Goal: Information Seeking & Learning: Understand process/instructions

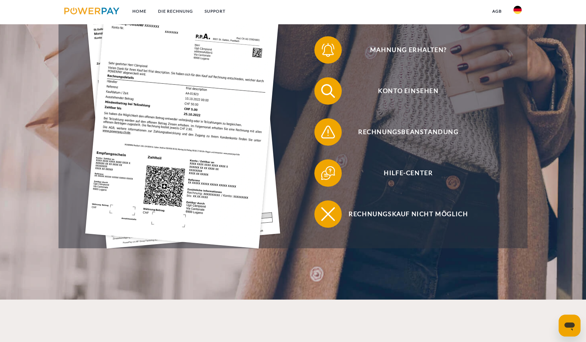
scroll to position [131, 0]
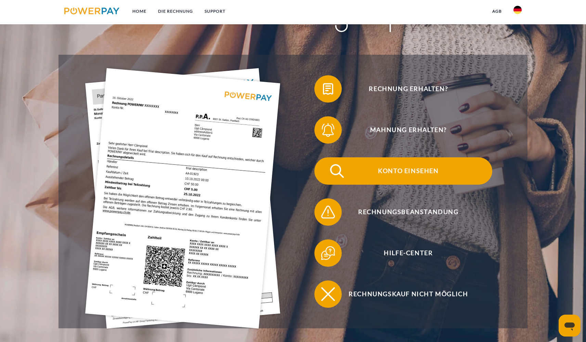
click at [411, 175] on span "Konto einsehen" at bounding box center [409, 170] width 168 height 27
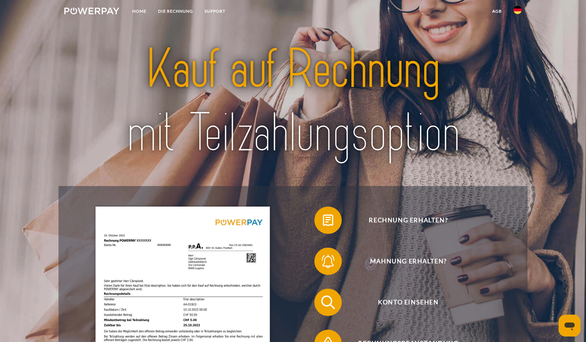
click at [515, 10] on img at bounding box center [518, 10] width 8 height 8
click at [520, 30] on img at bounding box center [518, 32] width 8 height 8
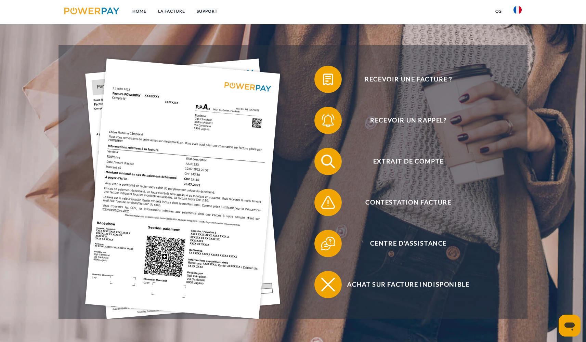
scroll to position [137, 0]
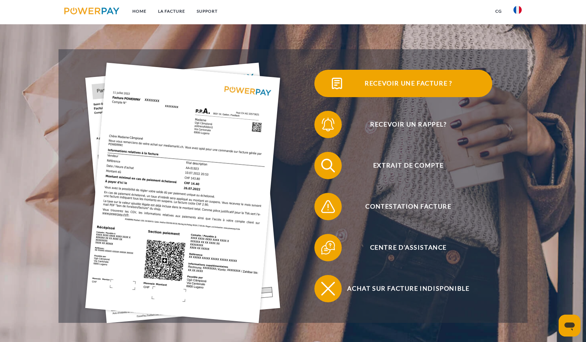
click at [371, 85] on span "Recevoir une facture ?" at bounding box center [409, 83] width 168 height 27
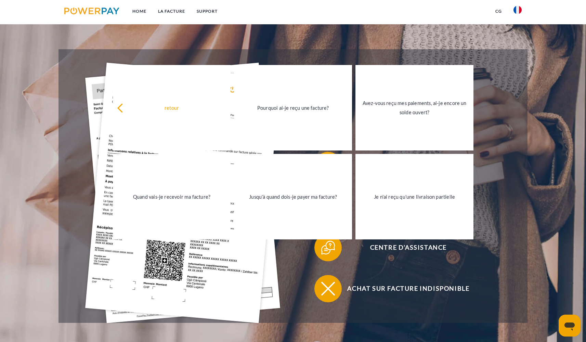
click at [514, 170] on div "Extrait de compte" at bounding box center [403, 165] width 221 height 41
click at [498, 120] on div "Recevoir un rappel?" at bounding box center [403, 124] width 221 height 41
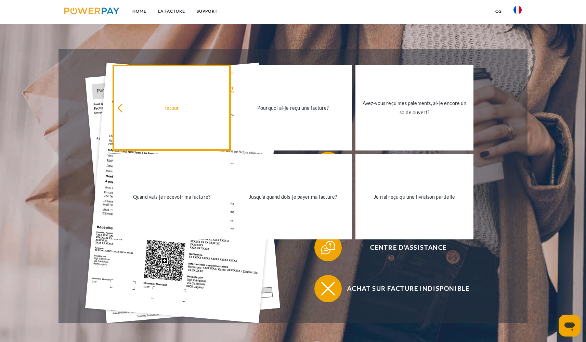
click at [121, 108] on icon at bounding box center [121, 107] width 9 height 9
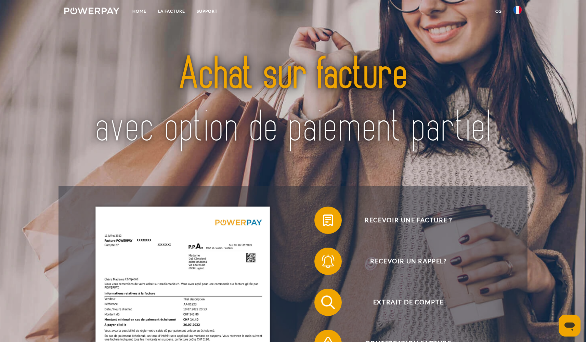
scroll to position [9, 0]
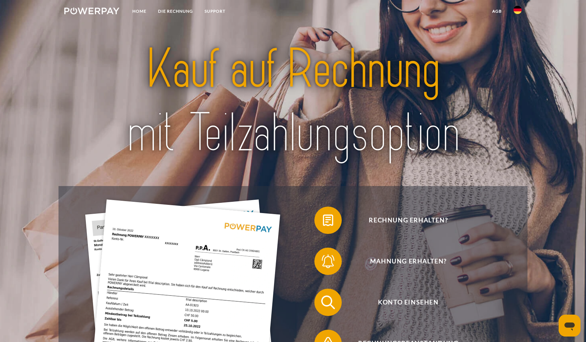
click at [521, 11] on img at bounding box center [518, 10] width 8 height 8
click at [521, 31] on img at bounding box center [518, 32] width 8 height 8
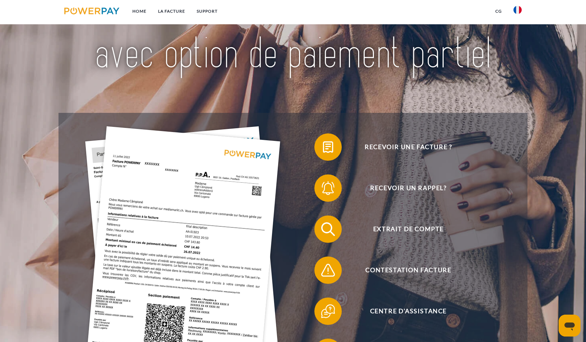
scroll to position [39, 0]
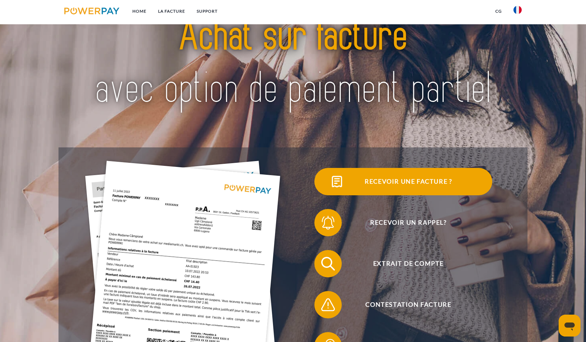
click at [405, 177] on span "Recevoir une facture ?" at bounding box center [409, 181] width 168 height 27
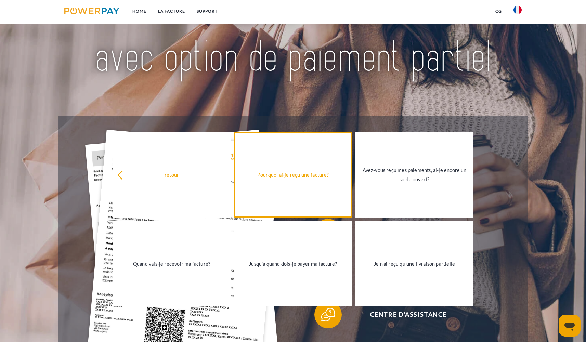
scroll to position [138, 0]
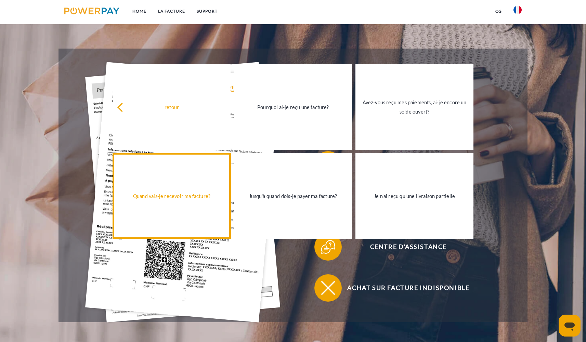
click at [183, 207] on link "Quand vais-je recevoir ma facture?" at bounding box center [172, 196] width 118 height 86
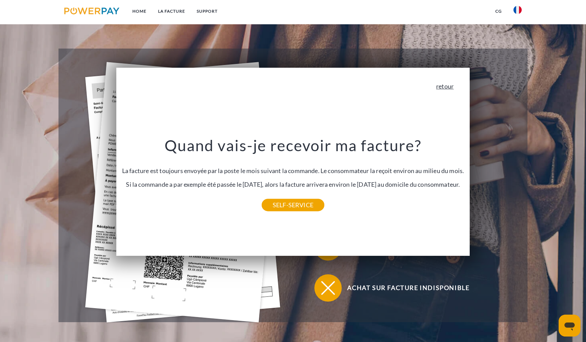
click at [452, 87] on link "retour" at bounding box center [444, 86] width 17 height 6
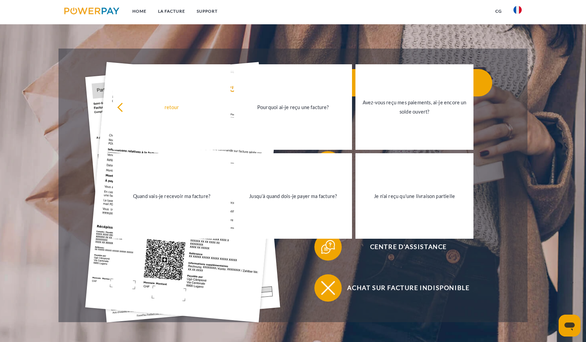
click at [493, 96] on span "Recevoir une facture ?" at bounding box center [409, 82] width 168 height 27
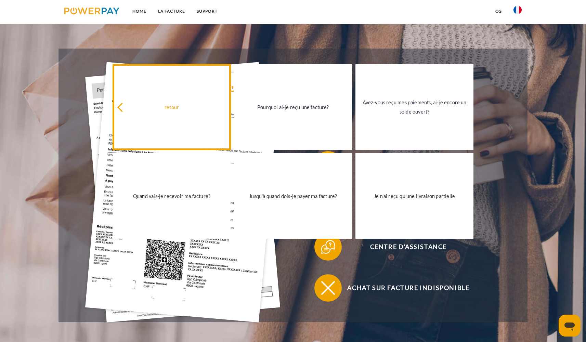
click at [135, 113] on link "retour" at bounding box center [172, 107] width 118 height 86
